Goal: Information Seeking & Learning: Learn about a topic

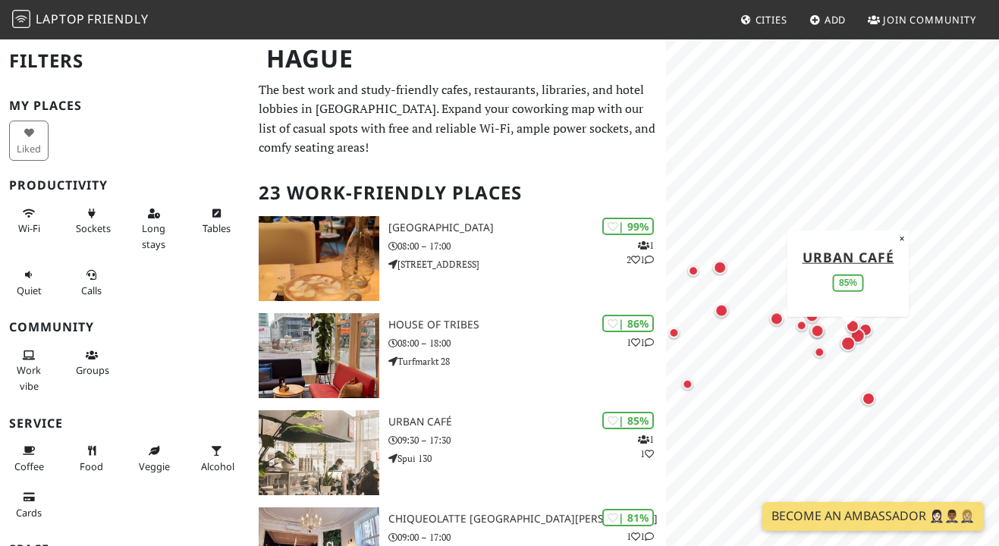
drag, startPoint x: 931, startPoint y: 323, endPoint x: 839, endPoint y: 352, distance: 96.9
click at [839, 352] on div "Map marker" at bounding box center [847, 343] width 21 height 21
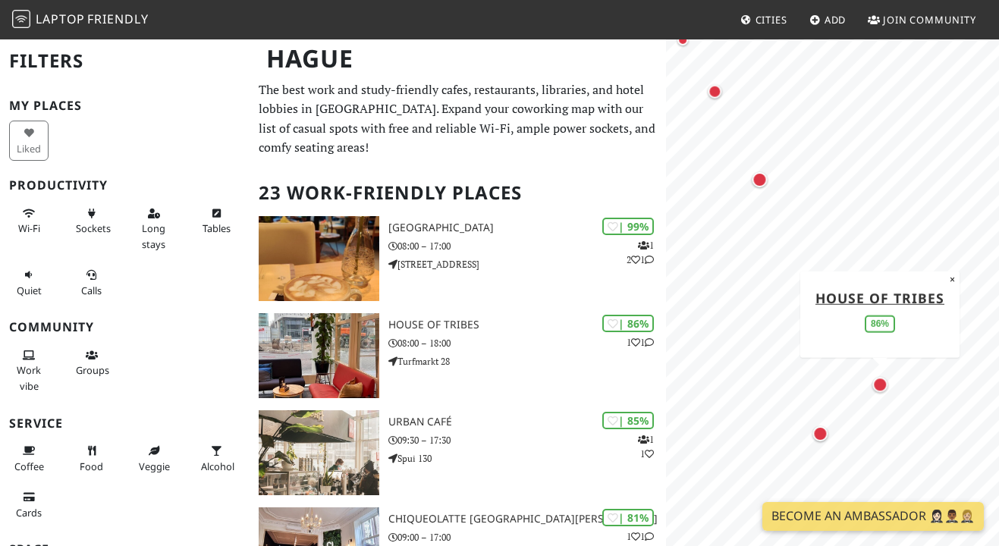
click at [998, 282] on html "Laptop Friendly Cities Add Join Community [GEOGRAPHIC_DATA] Filters My Places L…" at bounding box center [499, 273] width 999 height 546
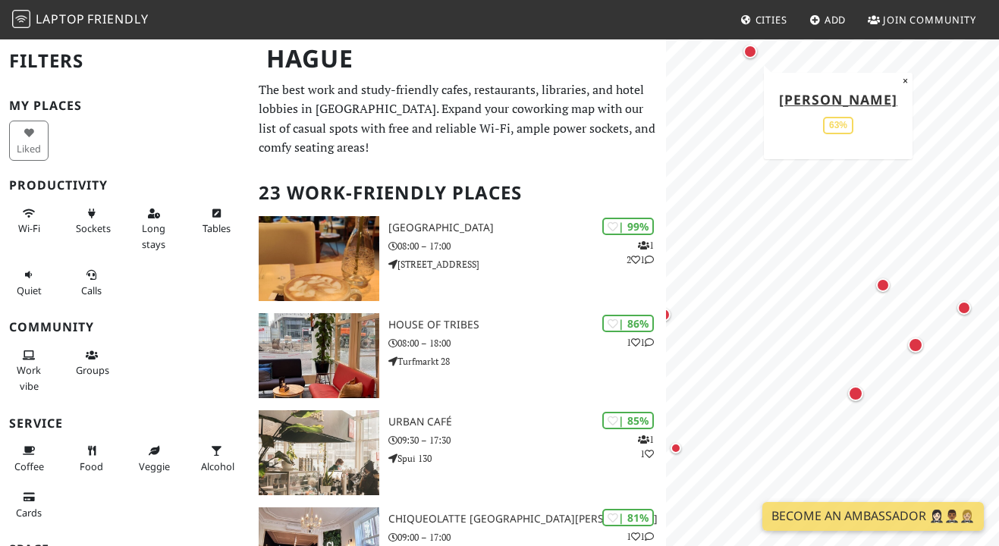
click at [752, 50] on div "Map marker" at bounding box center [750, 52] width 14 height 14
click at [915, 345] on div "Map marker" at bounding box center [915, 345] width 15 height 15
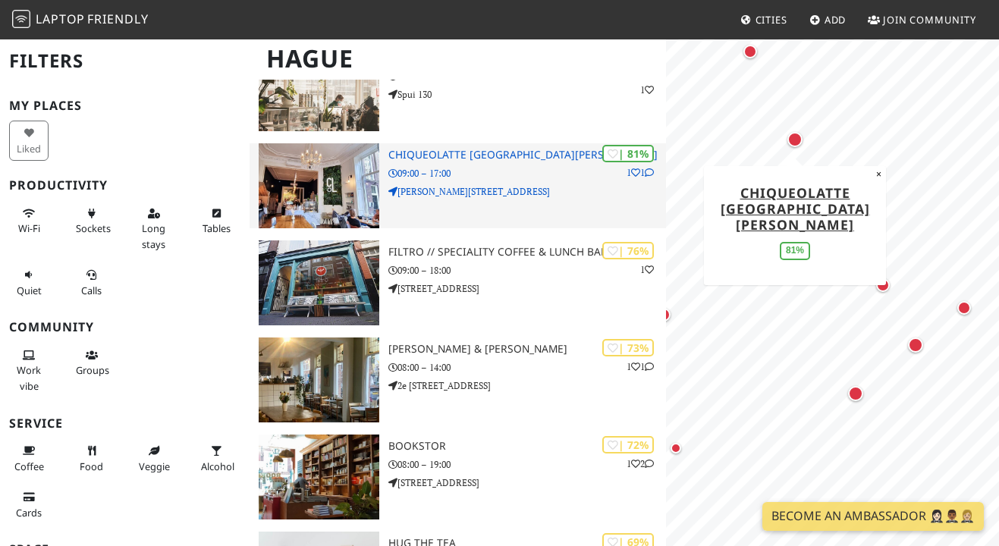
scroll to position [397, 0]
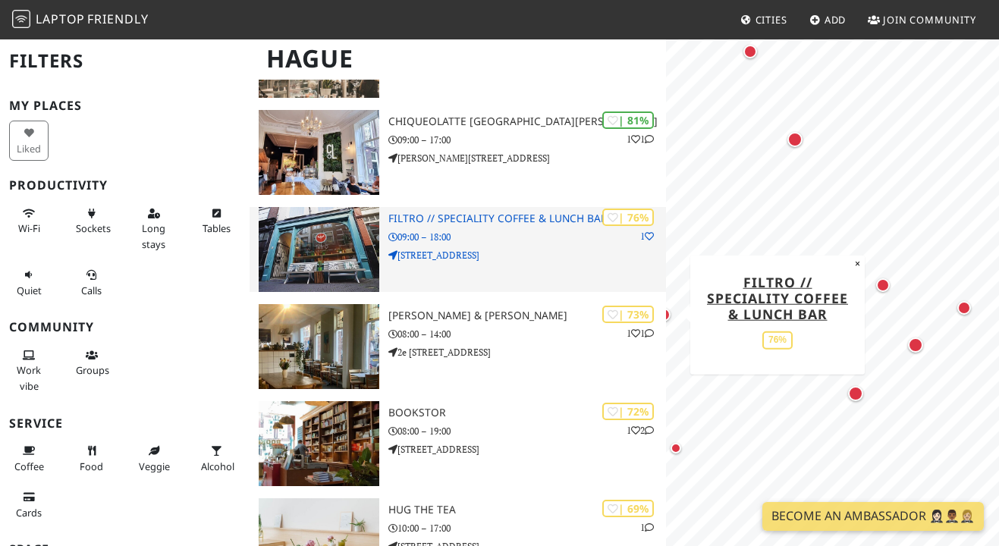
click at [523, 251] on p "[STREET_ADDRESS]" at bounding box center [527, 255] width 278 height 14
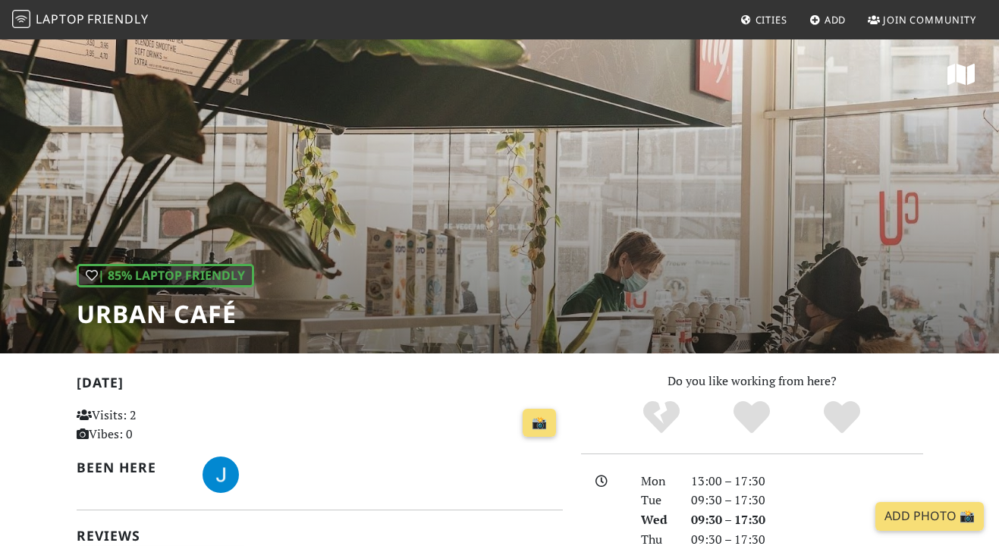
click at [700, 164] on div "| 85% Laptop Friendly Urban Café" at bounding box center [499, 196] width 999 height 316
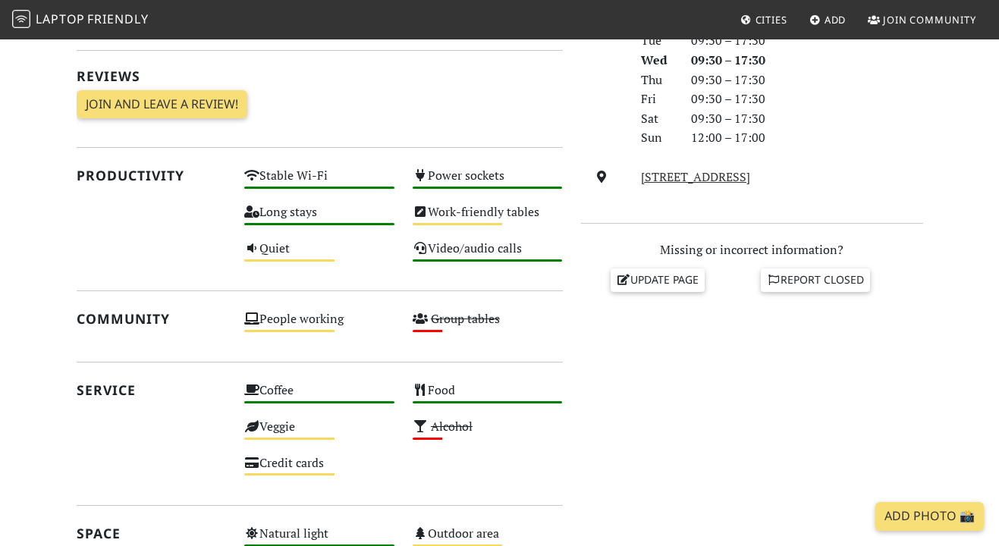
scroll to position [833, 0]
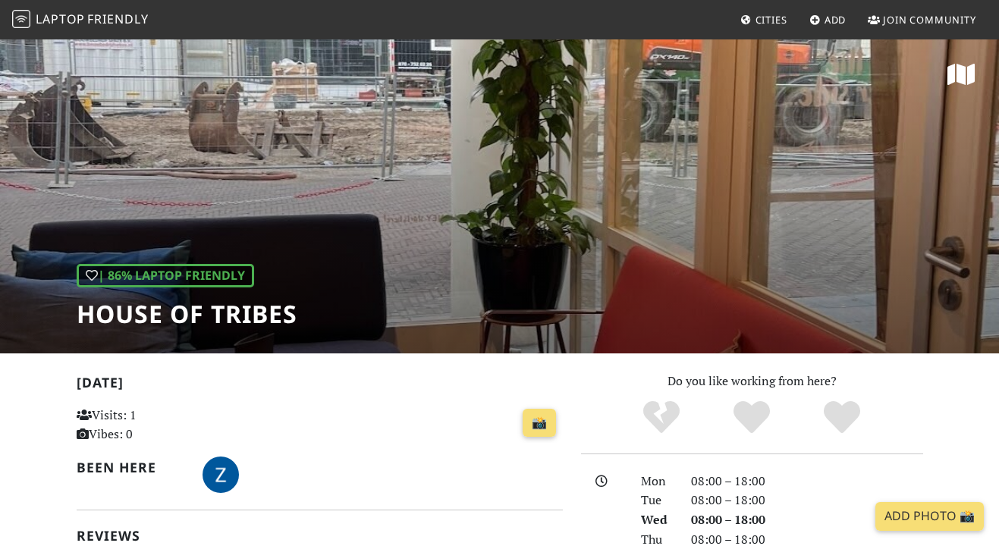
click at [572, 236] on div "| 86% Laptop Friendly House of Tribes" at bounding box center [499, 196] width 999 height 316
